Goal: Task Accomplishment & Management: Manage account settings

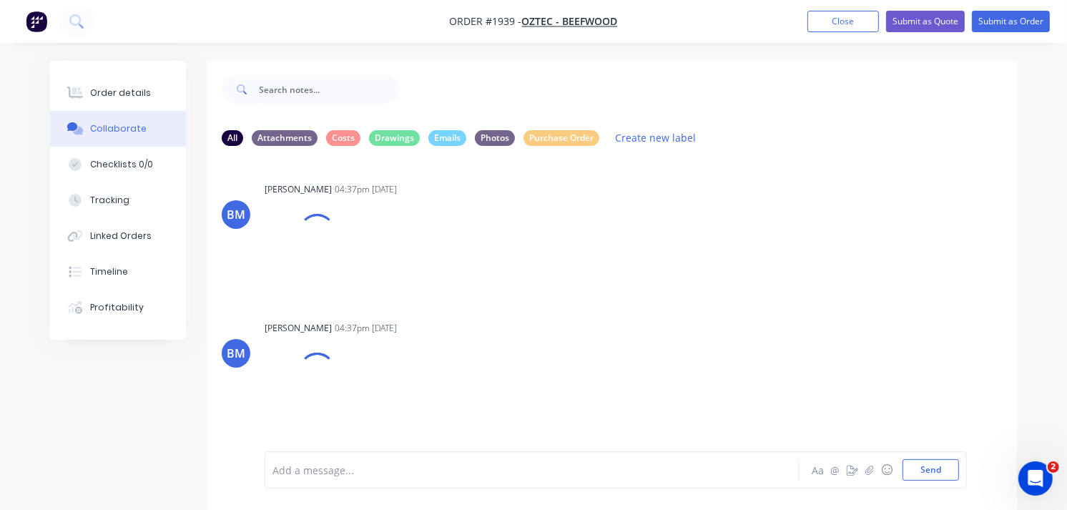
click at [44, 24] on img "button" at bounding box center [36, 21] width 21 height 21
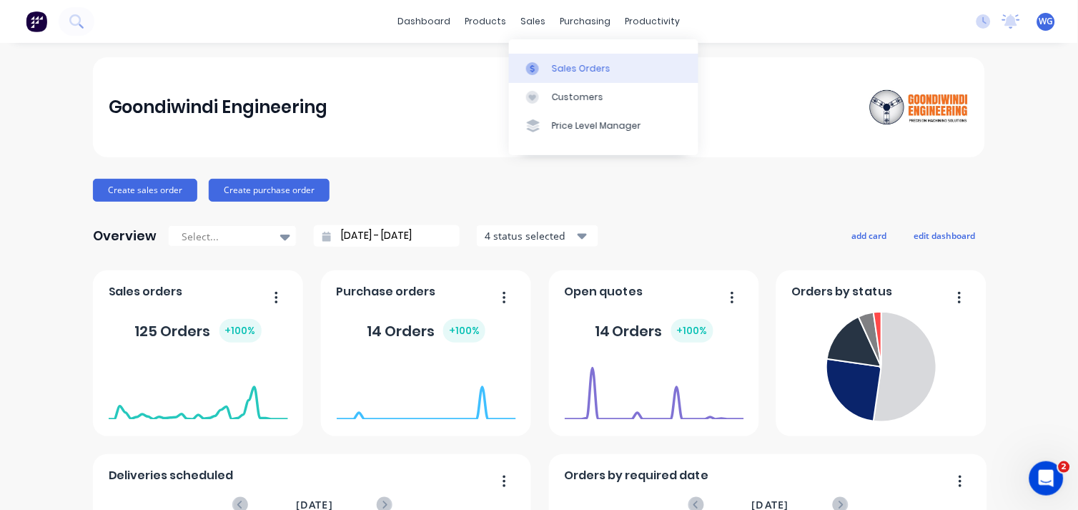
click at [560, 62] on div "Sales Orders" at bounding box center [581, 68] width 59 height 13
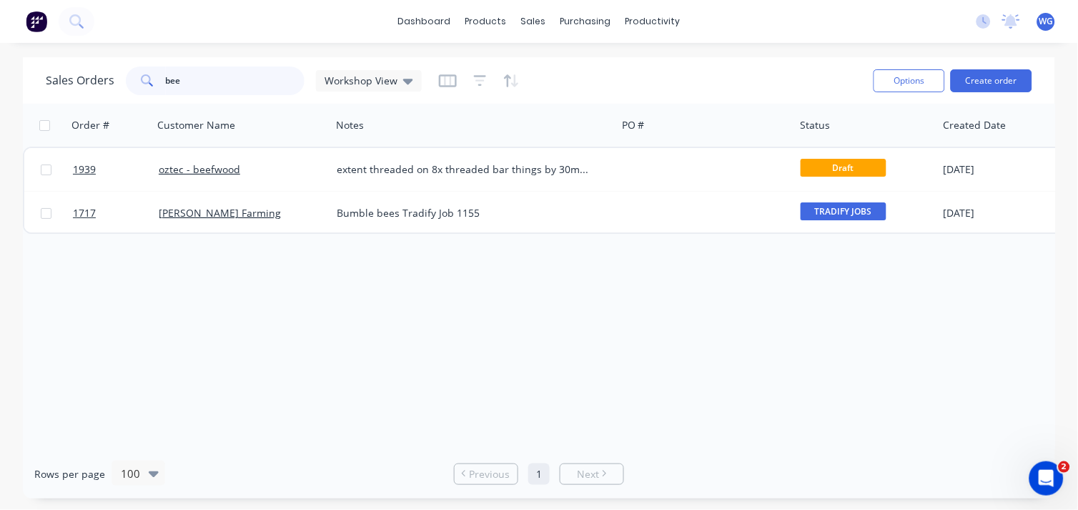
click at [224, 75] on input "bee" at bounding box center [235, 80] width 139 height 29
type input "b"
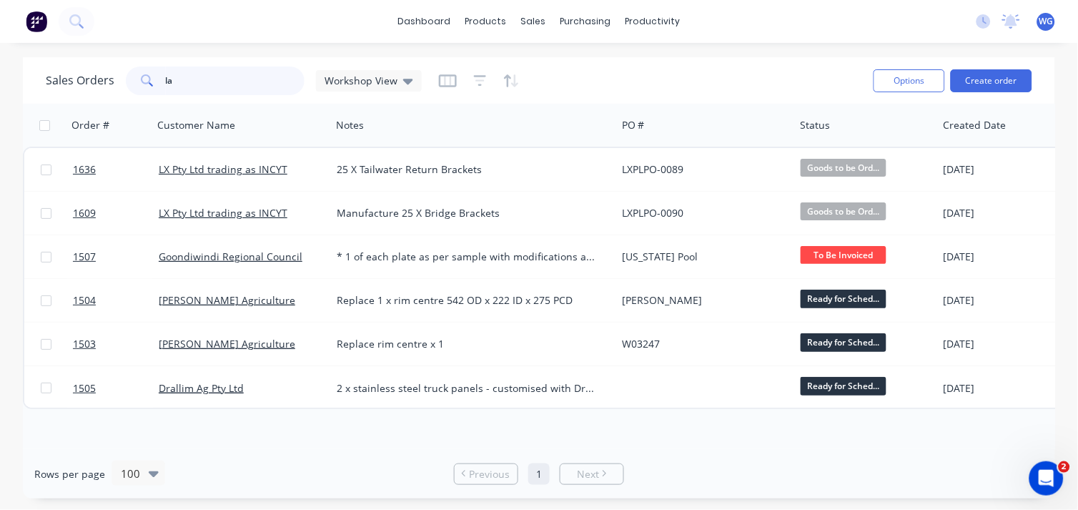
type input "l"
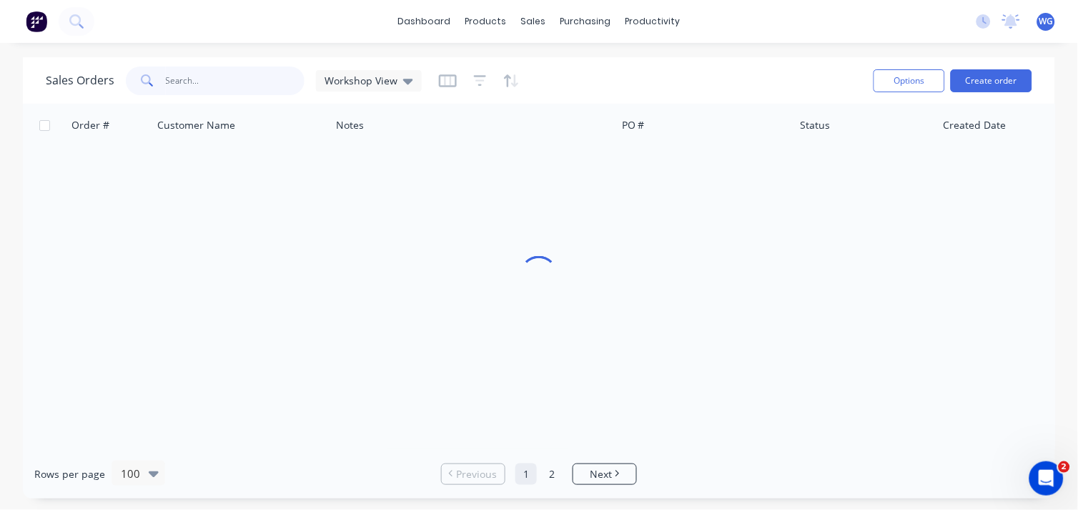
drag, startPoint x: 219, startPoint y: 82, endPoint x: 218, endPoint y: 73, distance: 9.4
click at [218, 73] on input "text" at bounding box center [235, 80] width 139 height 29
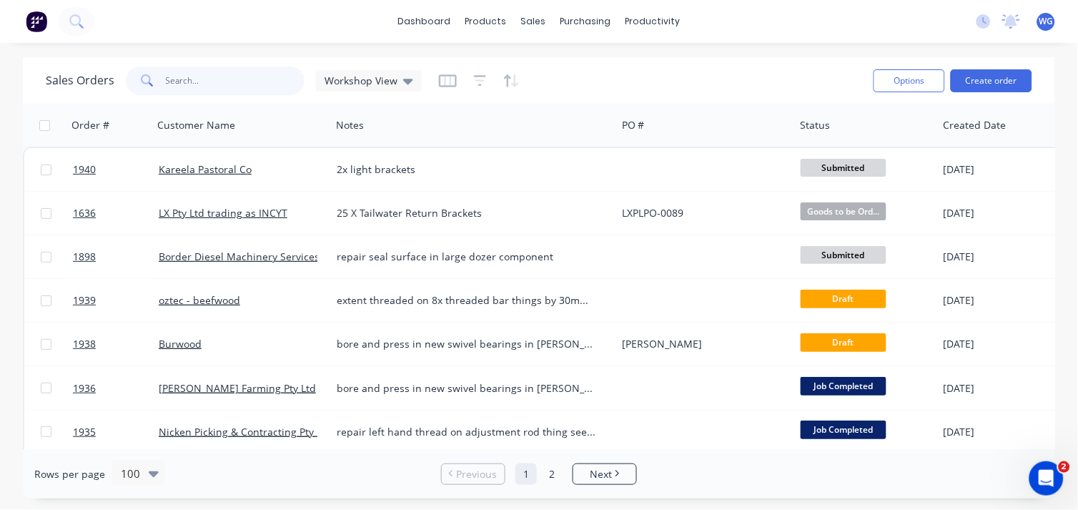
click at [218, 73] on input "text" at bounding box center [235, 80] width 139 height 29
click at [217, 88] on input "text" at bounding box center [235, 80] width 139 height 29
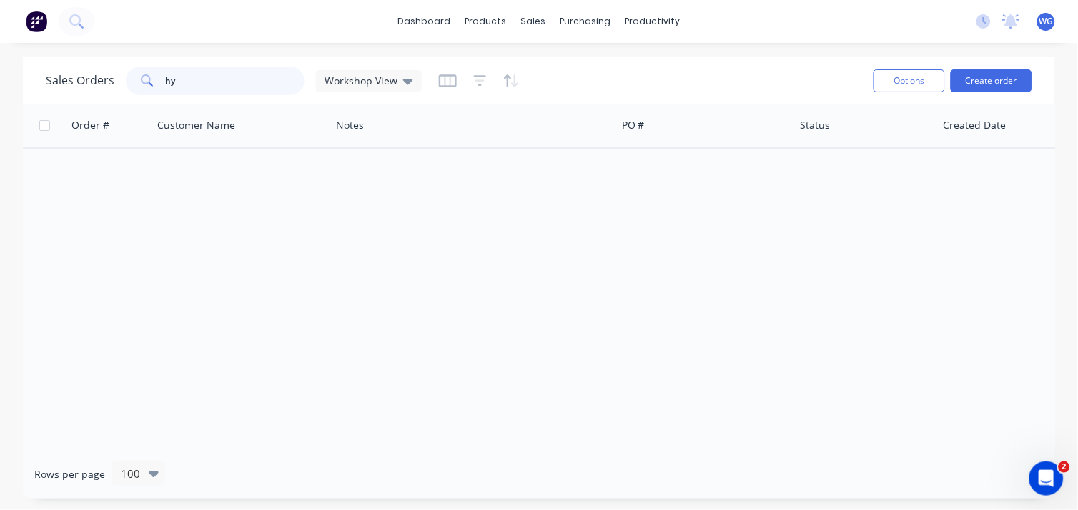
type input "h"
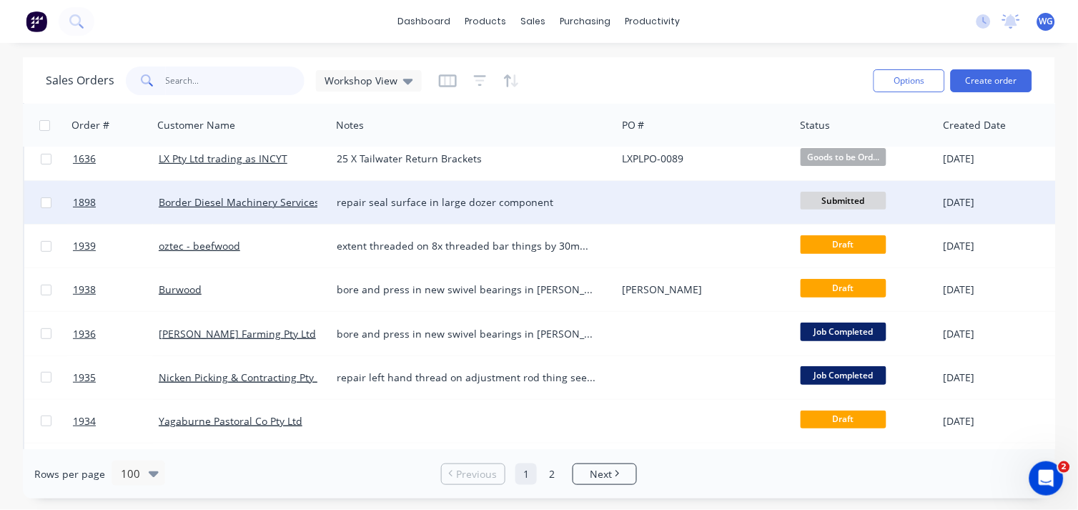
scroll to position [79, 0]
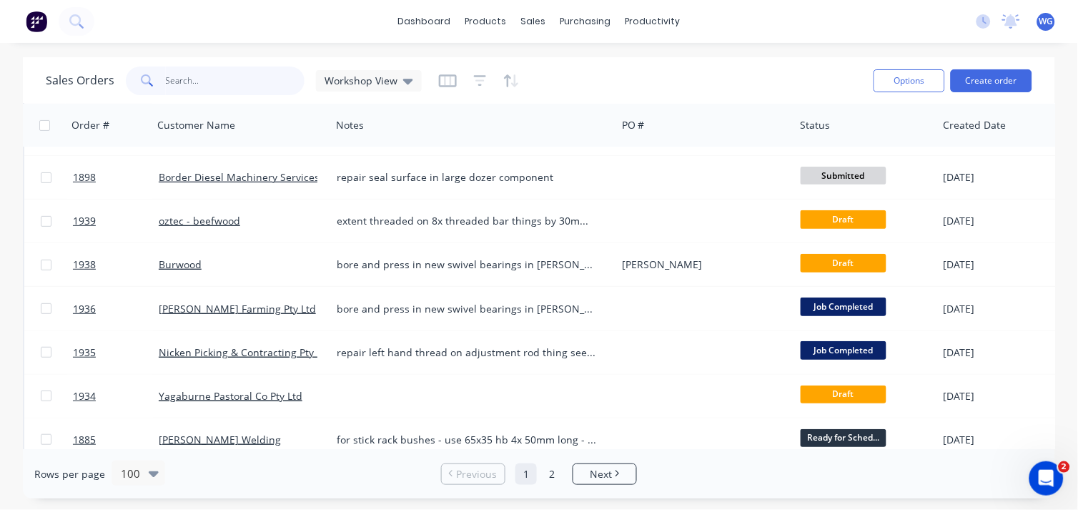
click at [223, 87] on input "text" at bounding box center [235, 80] width 139 height 29
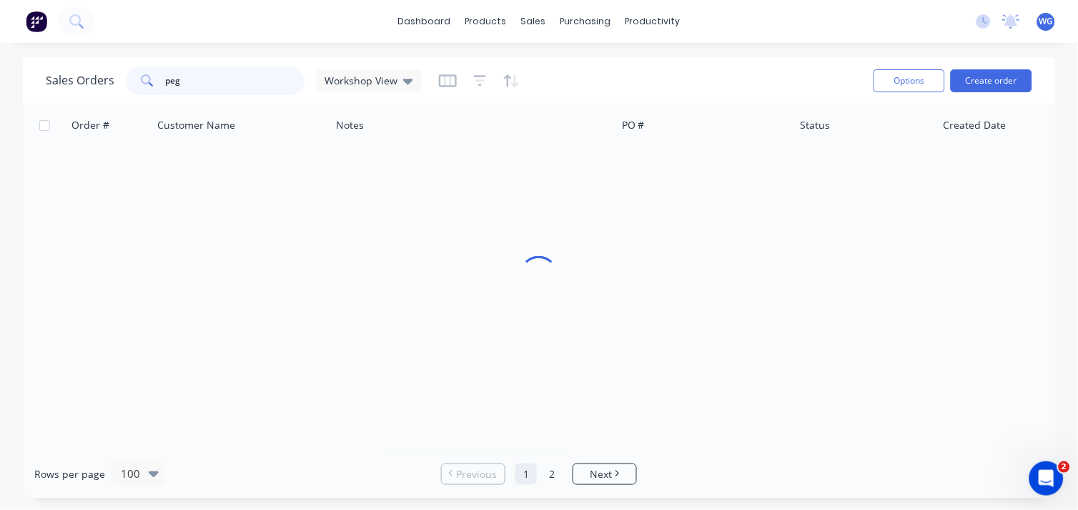
scroll to position [0, 0]
type input "p"
type input "r"
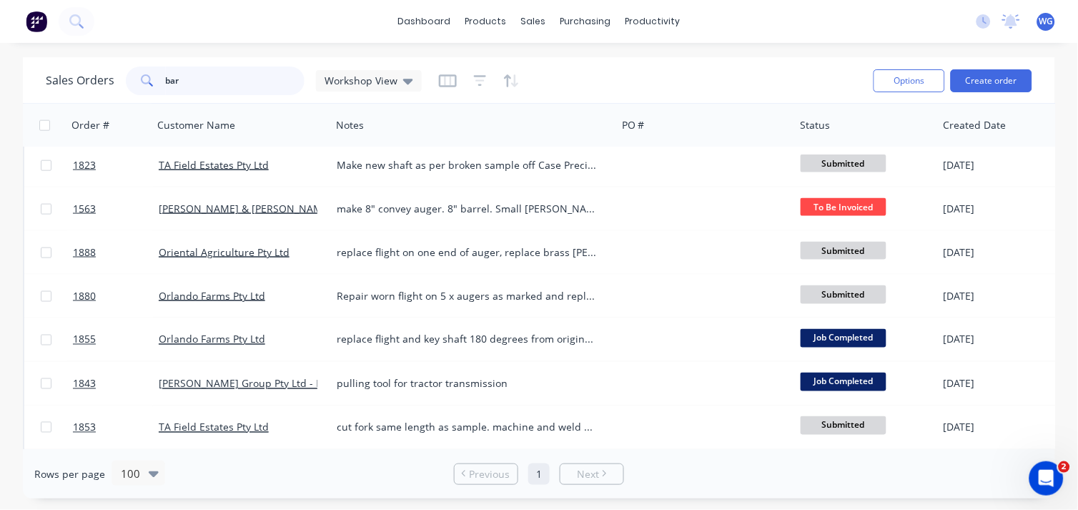
scroll to position [476, 0]
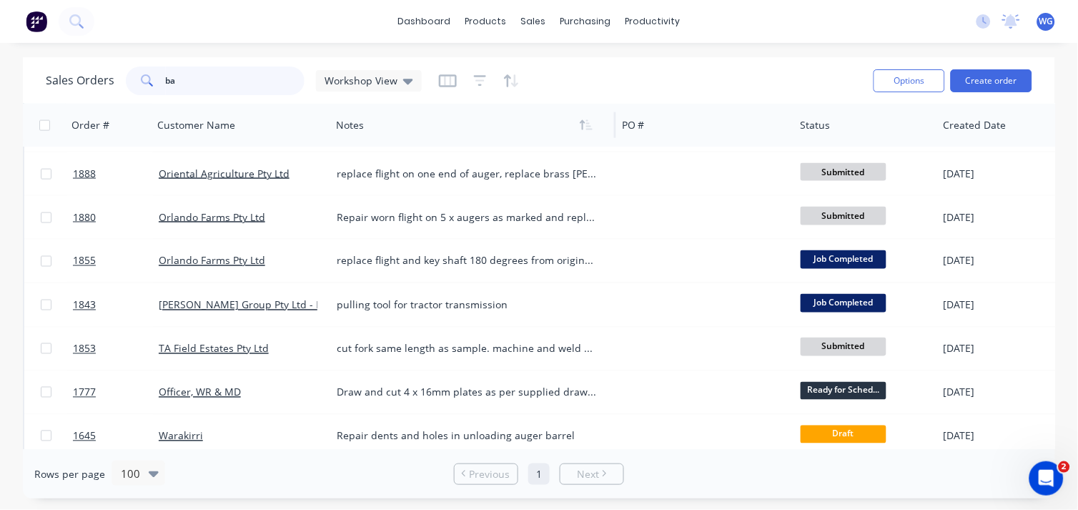
type input "b"
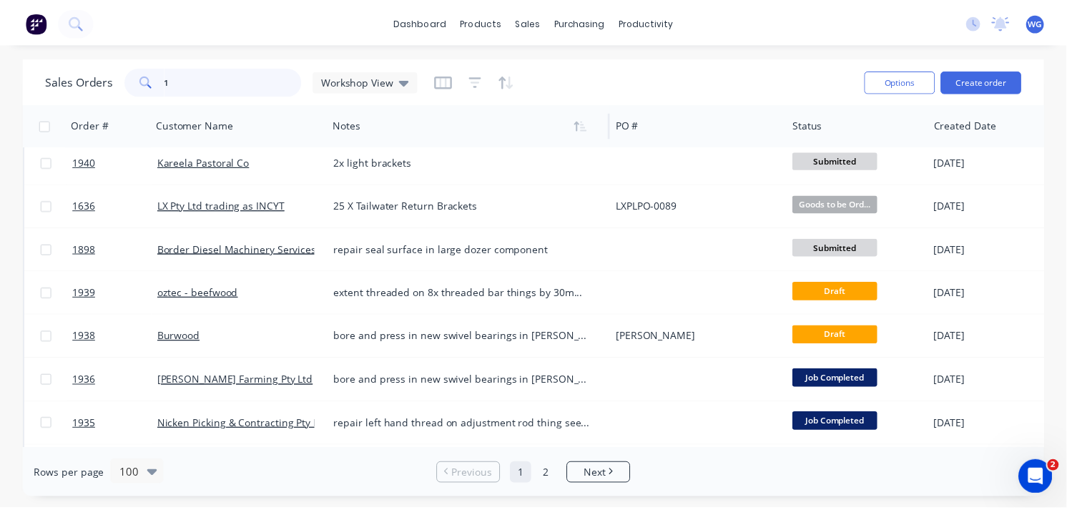
scroll to position [0, 0]
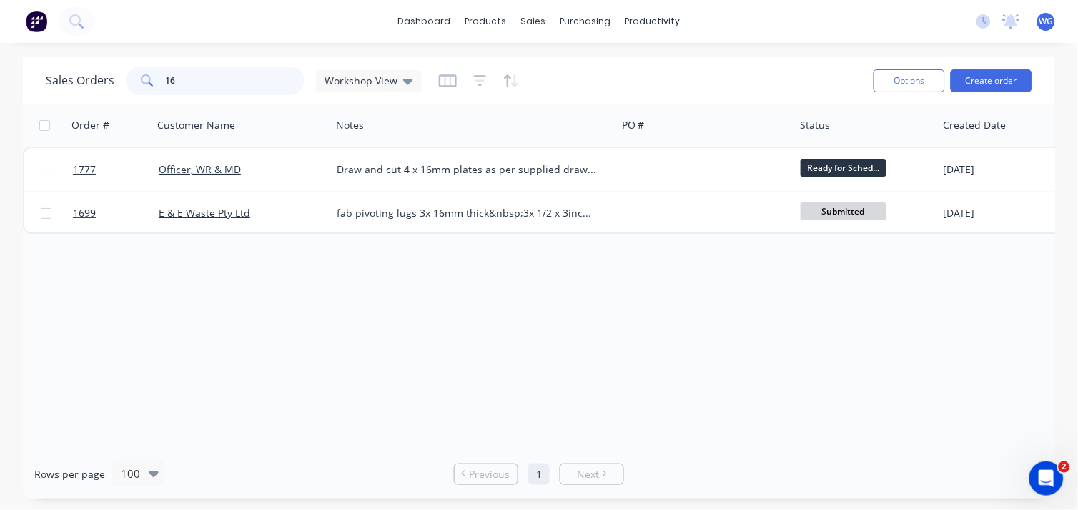
type input "1"
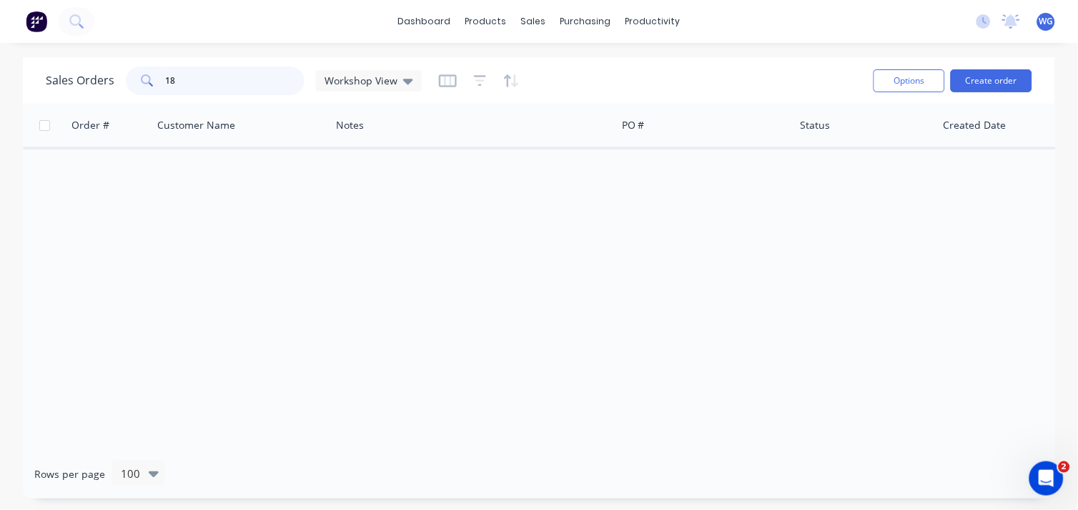
type input "1"
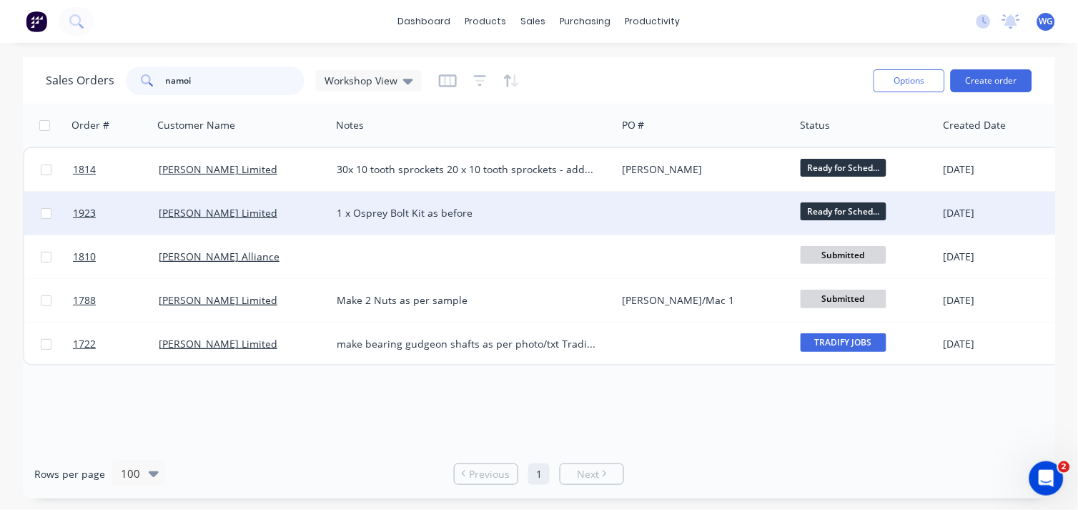
type input "namoi"
click at [308, 216] on div "[PERSON_NAME] Limited" at bounding box center [238, 213] width 159 height 14
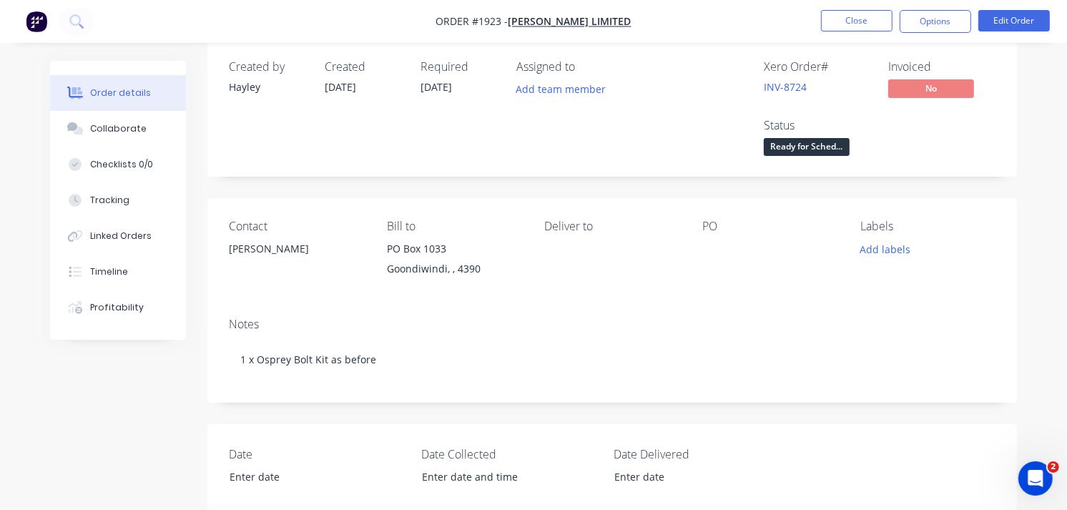
scroll to position [17, 0]
click at [1023, 23] on button "Edit Order" at bounding box center [1013, 20] width 71 height 21
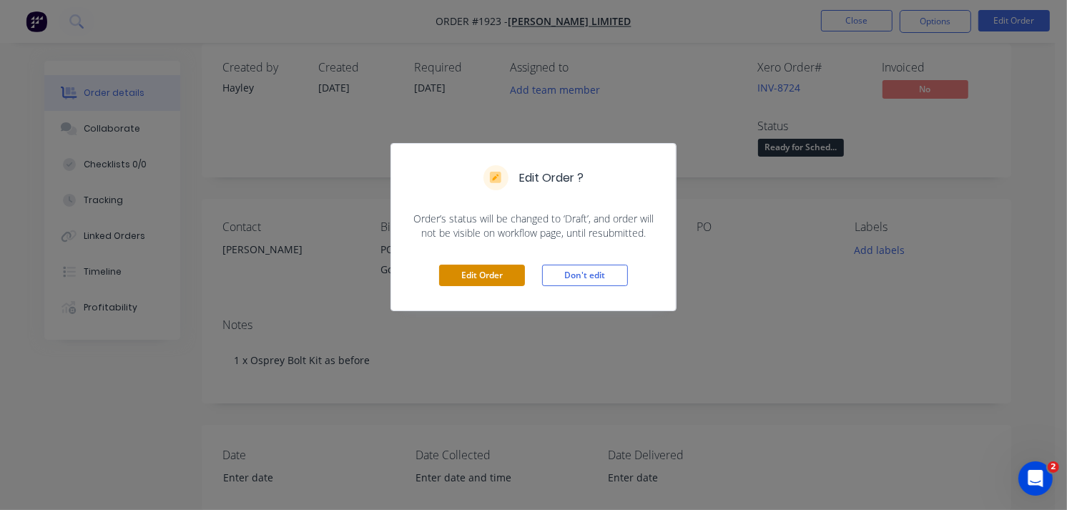
click at [465, 273] on button "Edit Order" at bounding box center [482, 275] width 86 height 21
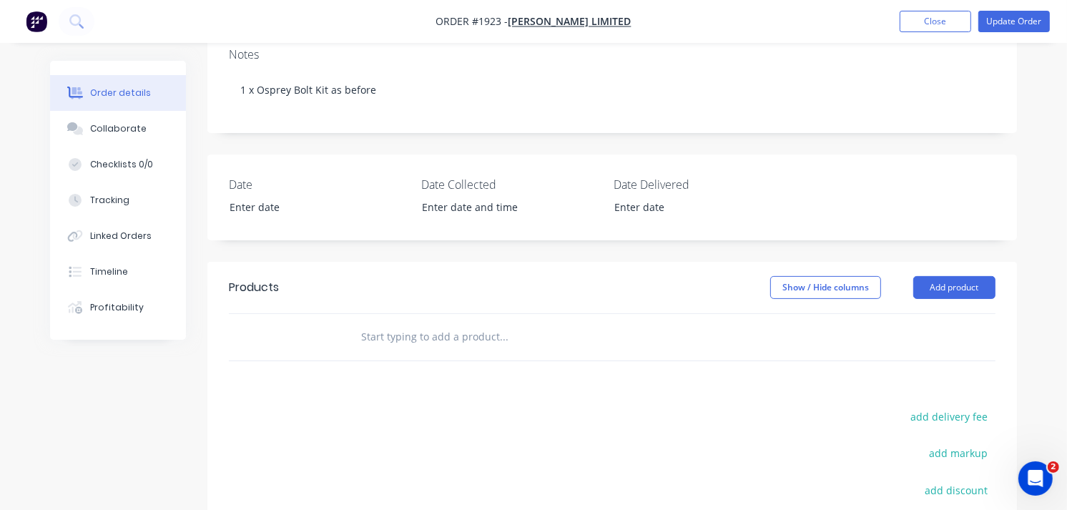
scroll to position [288, 0]
click at [946, 287] on button "Add product" at bounding box center [954, 286] width 82 height 23
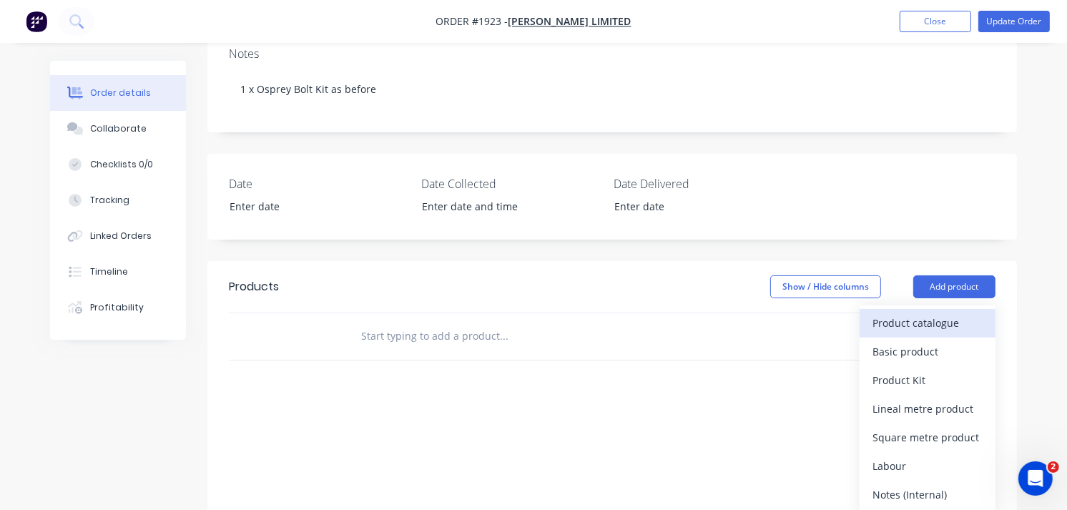
click at [912, 327] on div "Product catalogue" at bounding box center [927, 322] width 110 height 21
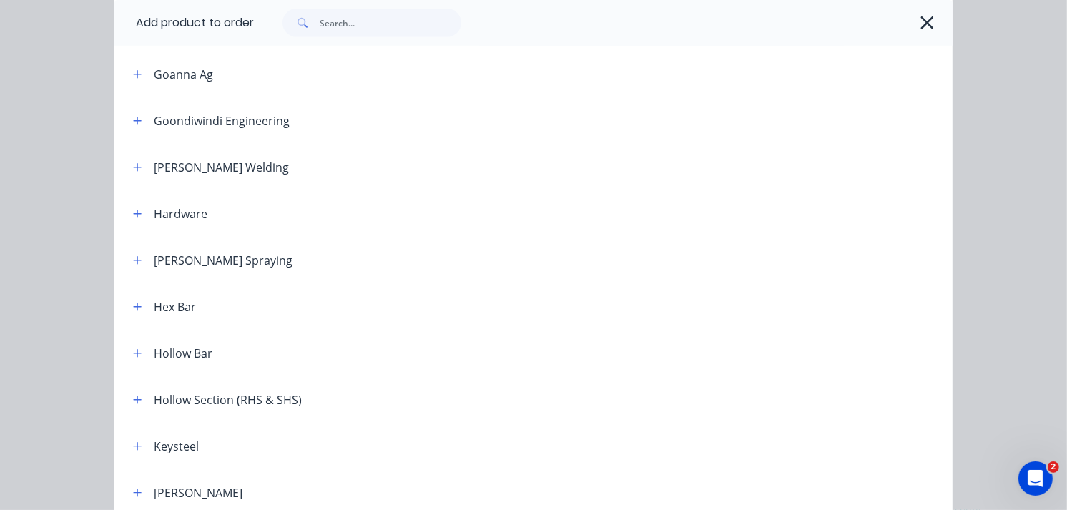
scroll to position [944, 0]
click at [133, 353] on icon "button" at bounding box center [137, 352] width 9 height 10
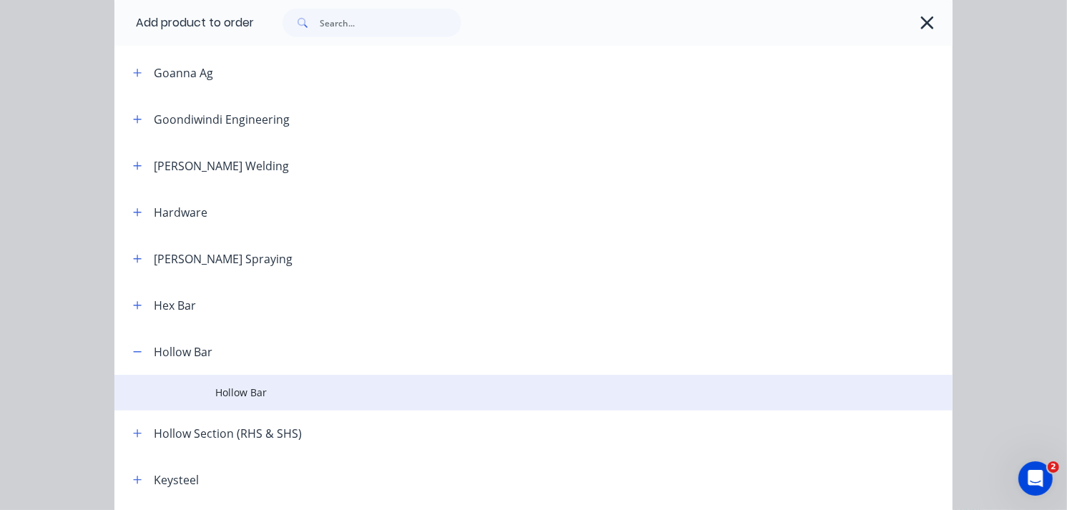
click at [244, 387] on span "Hollow Bar" at bounding box center [510, 392] width 590 height 15
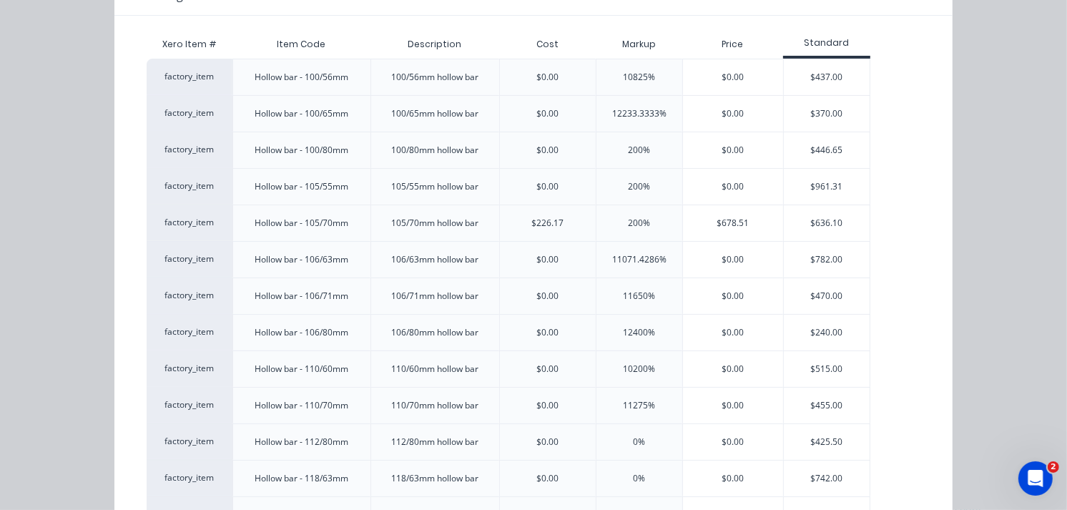
scroll to position [160, 0]
